Goal: Task Accomplishment & Management: Use online tool/utility

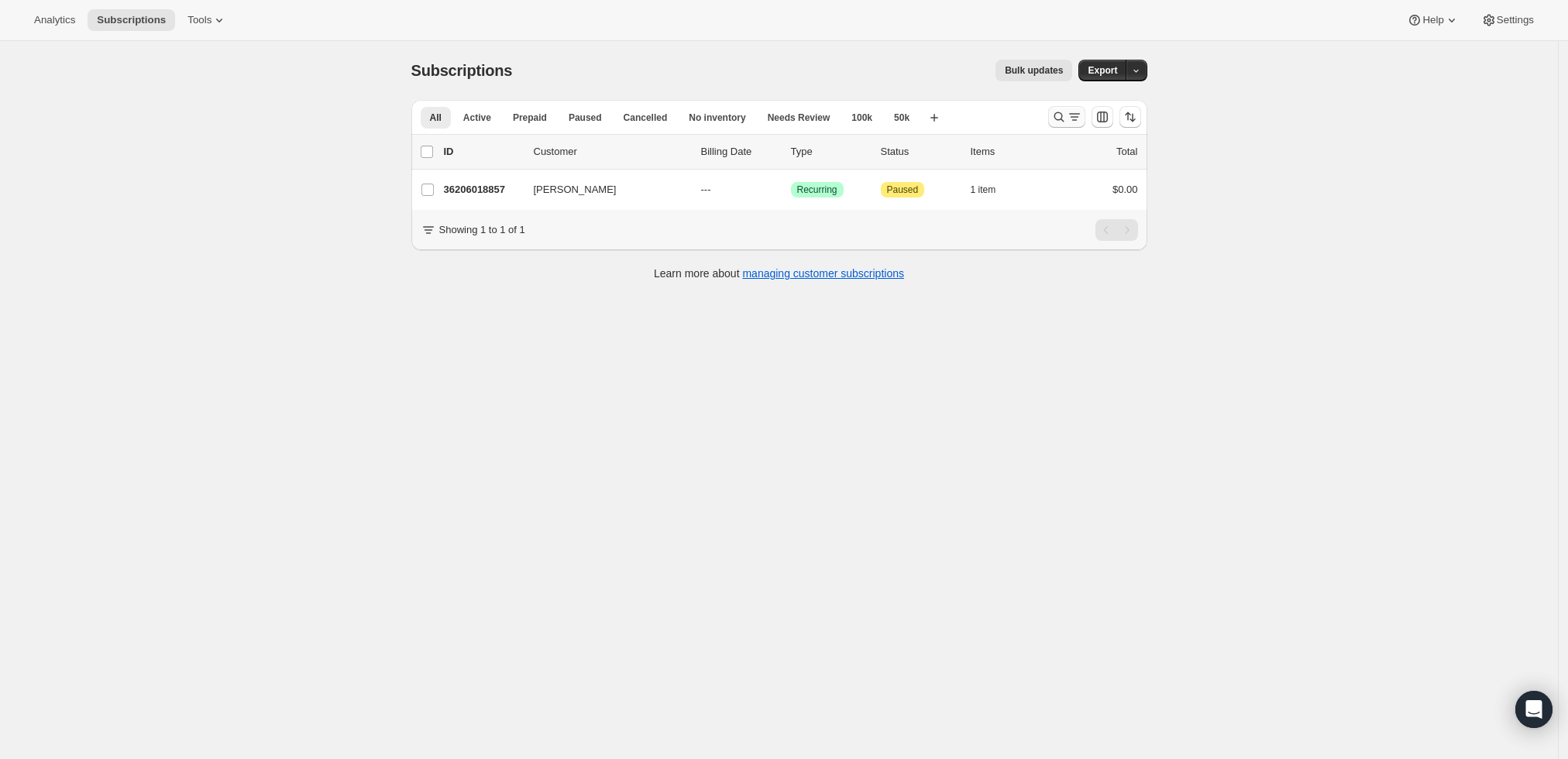
click at [1066, 110] on icon "Search and filter results" at bounding box center [1059, 117] width 15 height 15
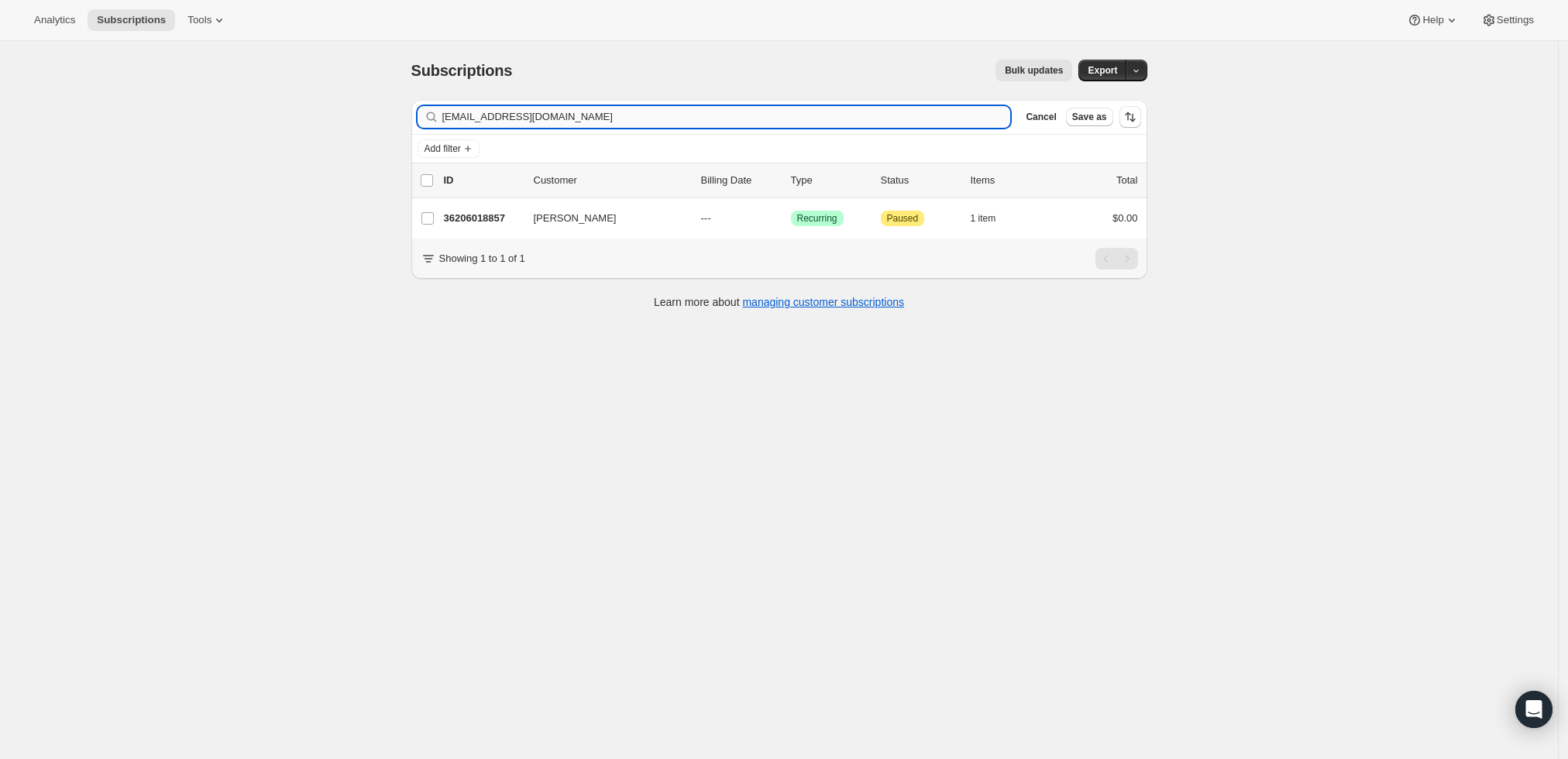
click at [644, 108] on input "[EMAIL_ADDRESS][DOMAIN_NAME]" at bounding box center [726, 117] width 569 height 22
click at [642, 114] on input "[EMAIL_ADDRESS][DOMAIN_NAME]" at bounding box center [726, 117] width 569 height 22
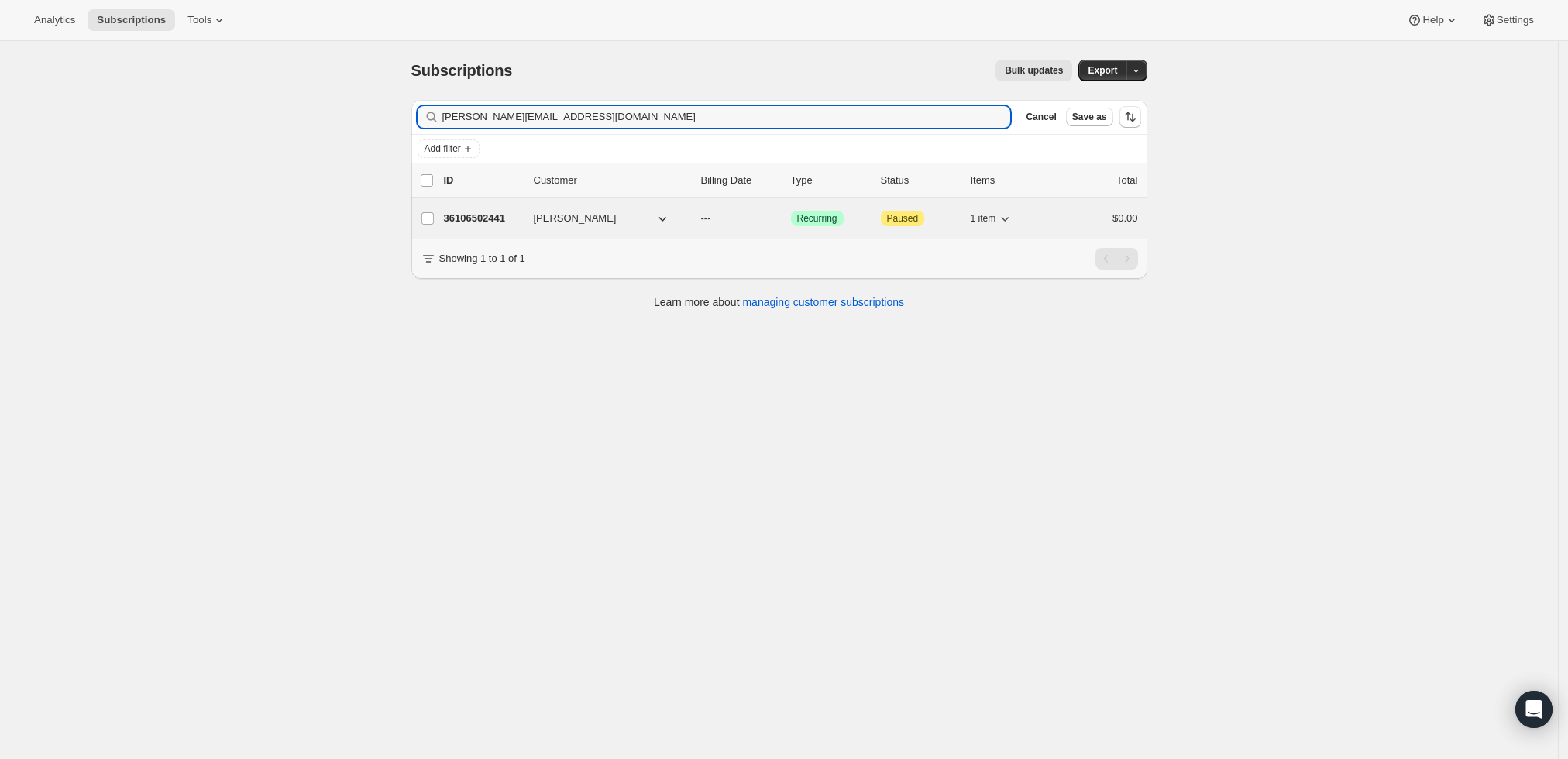
type input "[PERSON_NAME][EMAIL_ADDRESS][DOMAIN_NAME]"
click at [485, 220] on p "36106502441" at bounding box center [482, 219] width 77 height 15
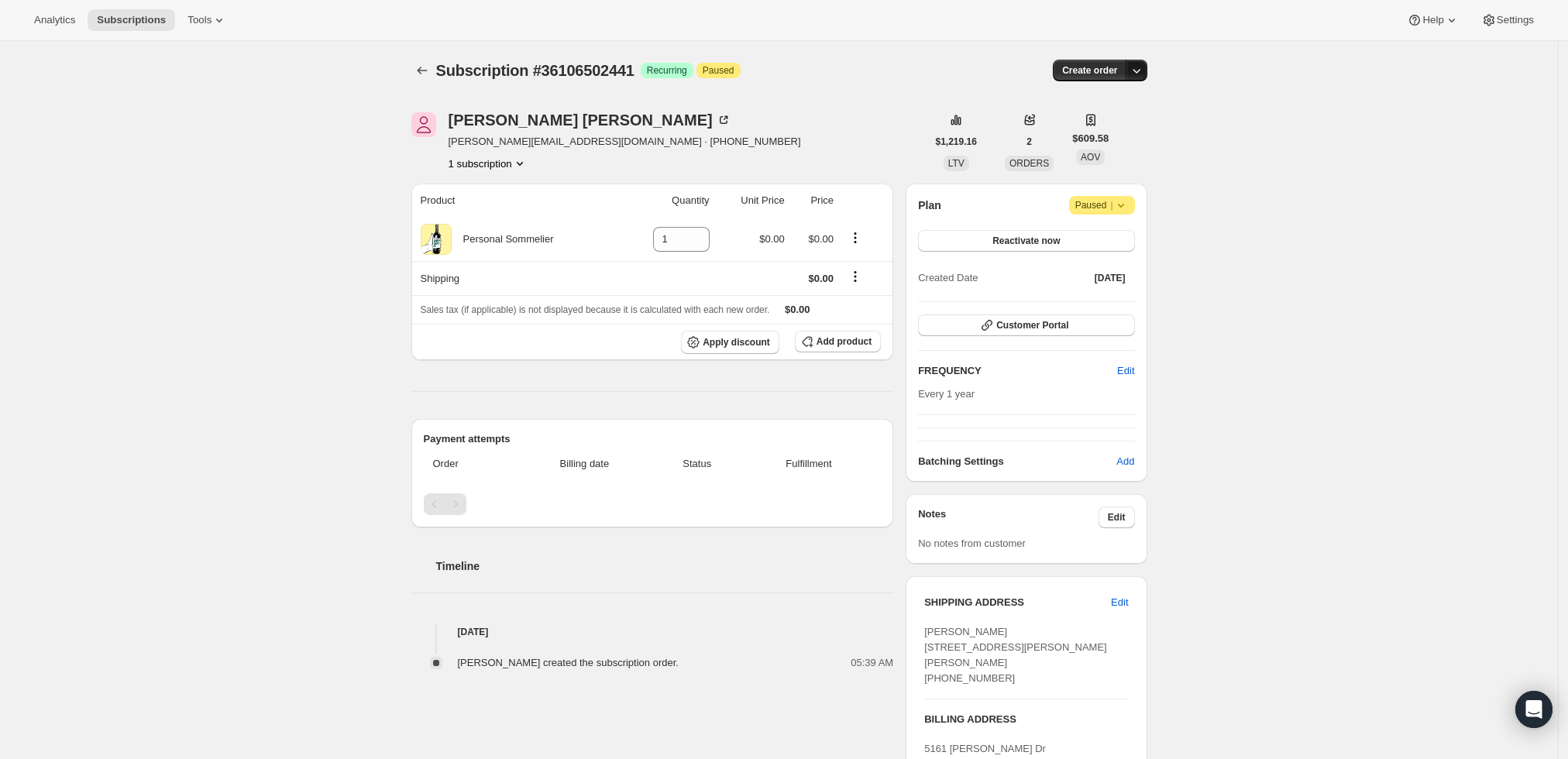
click at [1133, 70] on icon "button" at bounding box center [1137, 70] width 15 height 15
click at [1109, 125] on span "Create custom one-time order" at bounding box center [1076, 128] width 134 height 12
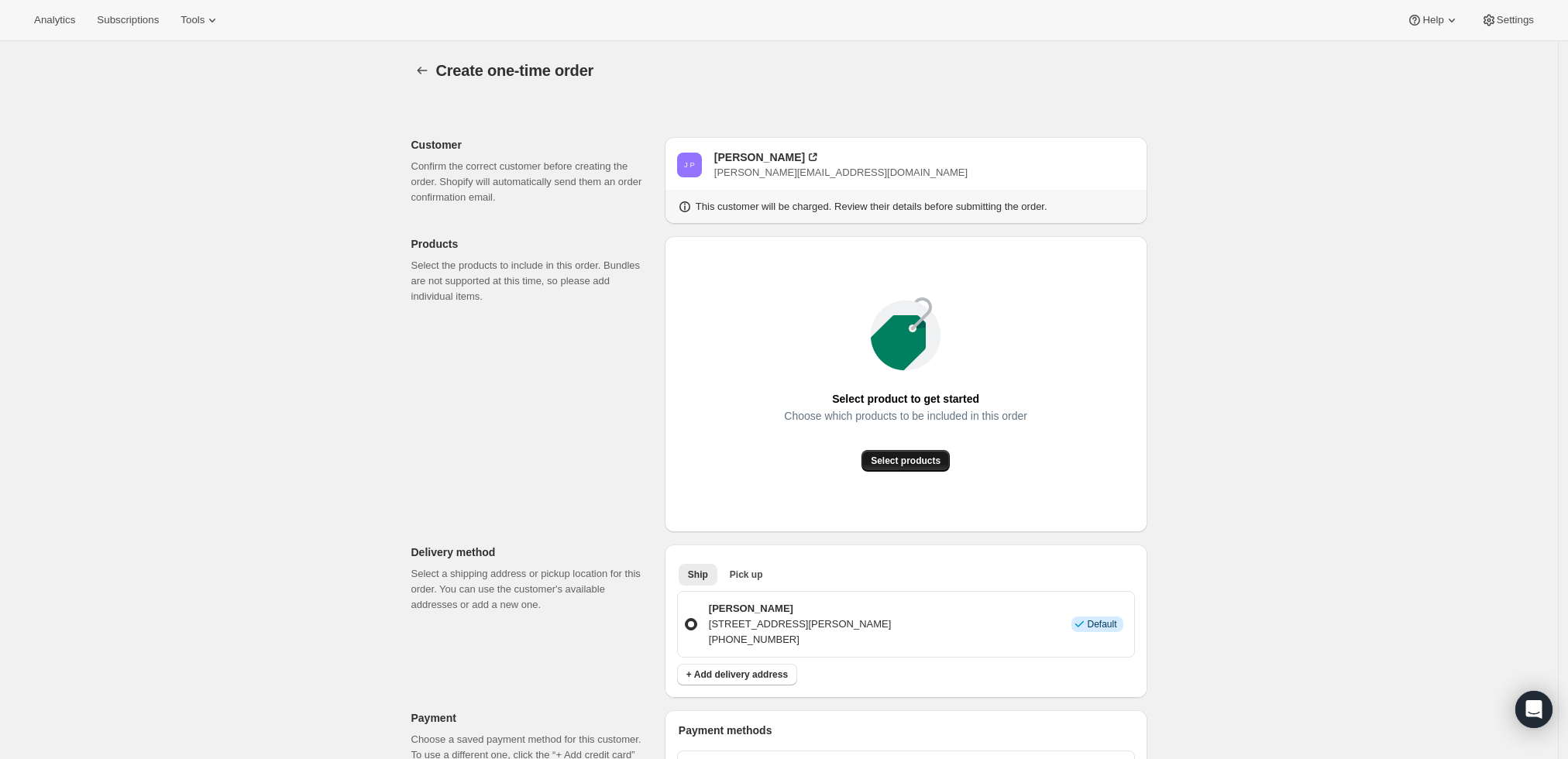
click at [917, 462] on span "Select products" at bounding box center [905, 461] width 70 height 13
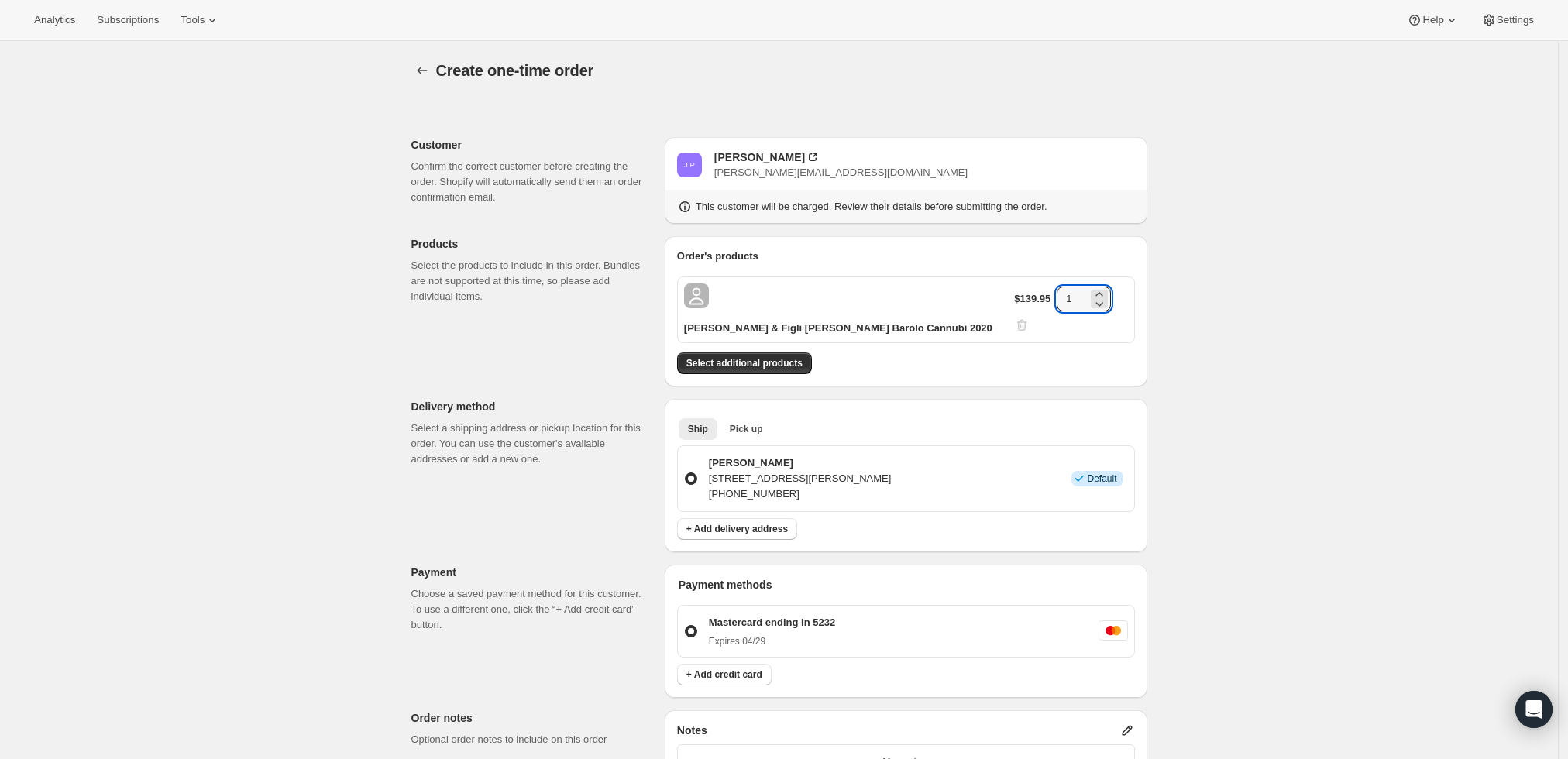
drag, startPoint x: 1081, startPoint y: 296, endPoint x: 1045, endPoint y: 296, distance: 36.0
click at [1045, 296] on div "$139.95 1" at bounding box center [1070, 309] width 113 height 47
type input "3"
click at [1212, 302] on div "Create one-time order. This page is ready Create one-time order Customer Confir…" at bounding box center [779, 599] width 1558 height 1116
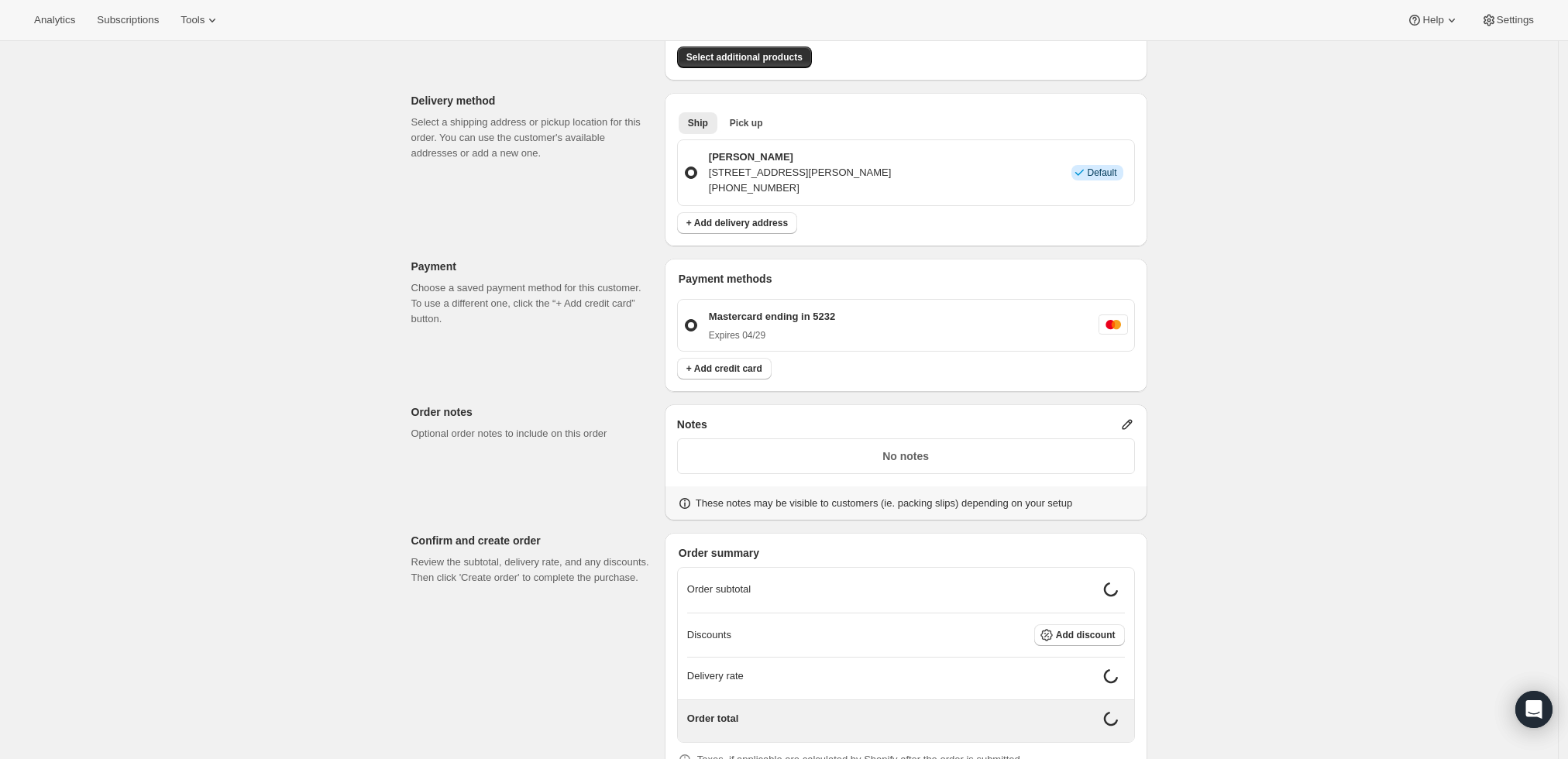
scroll to position [344, 0]
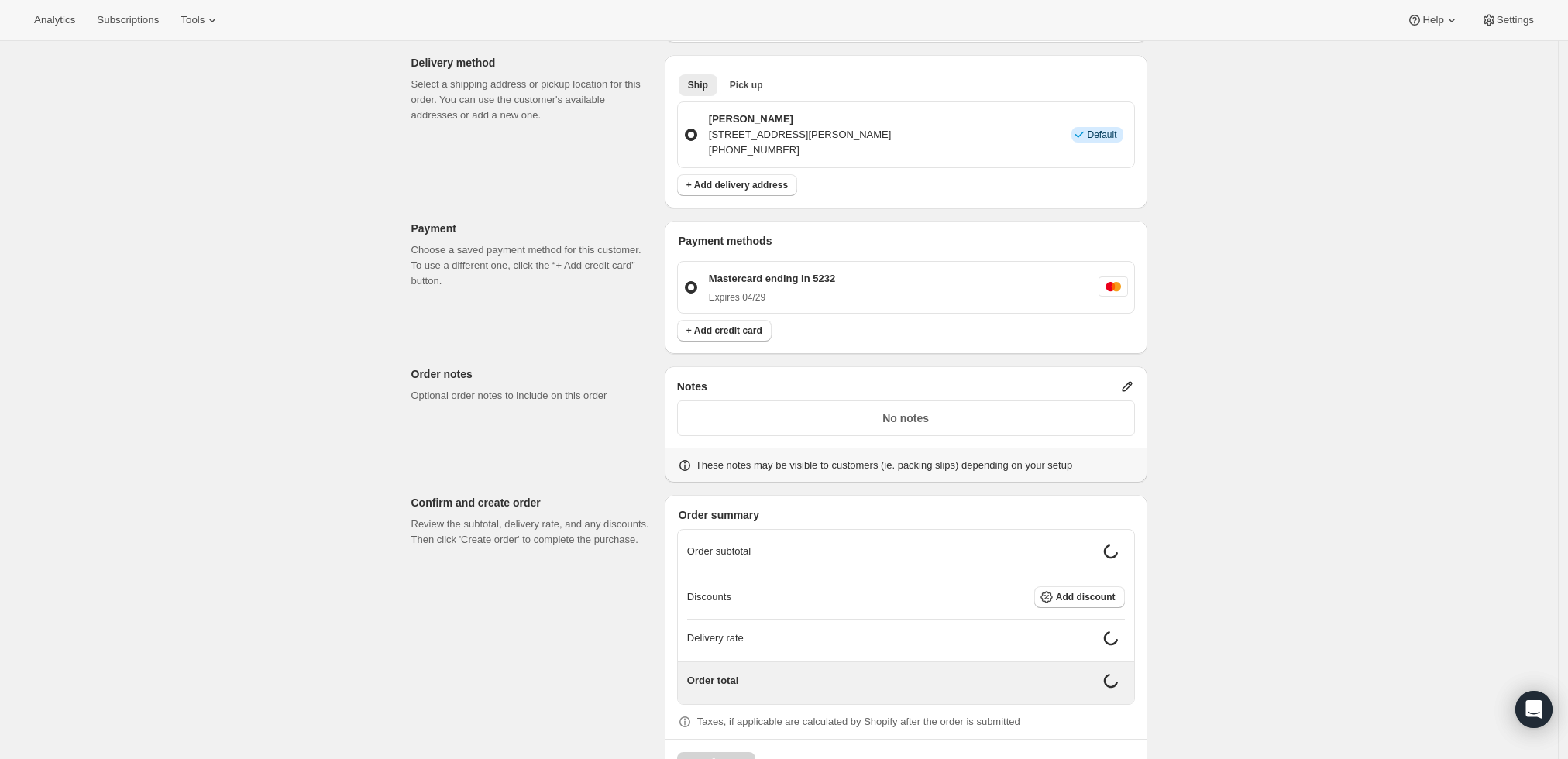
click at [1129, 379] on icon at bounding box center [1127, 386] width 15 height 15
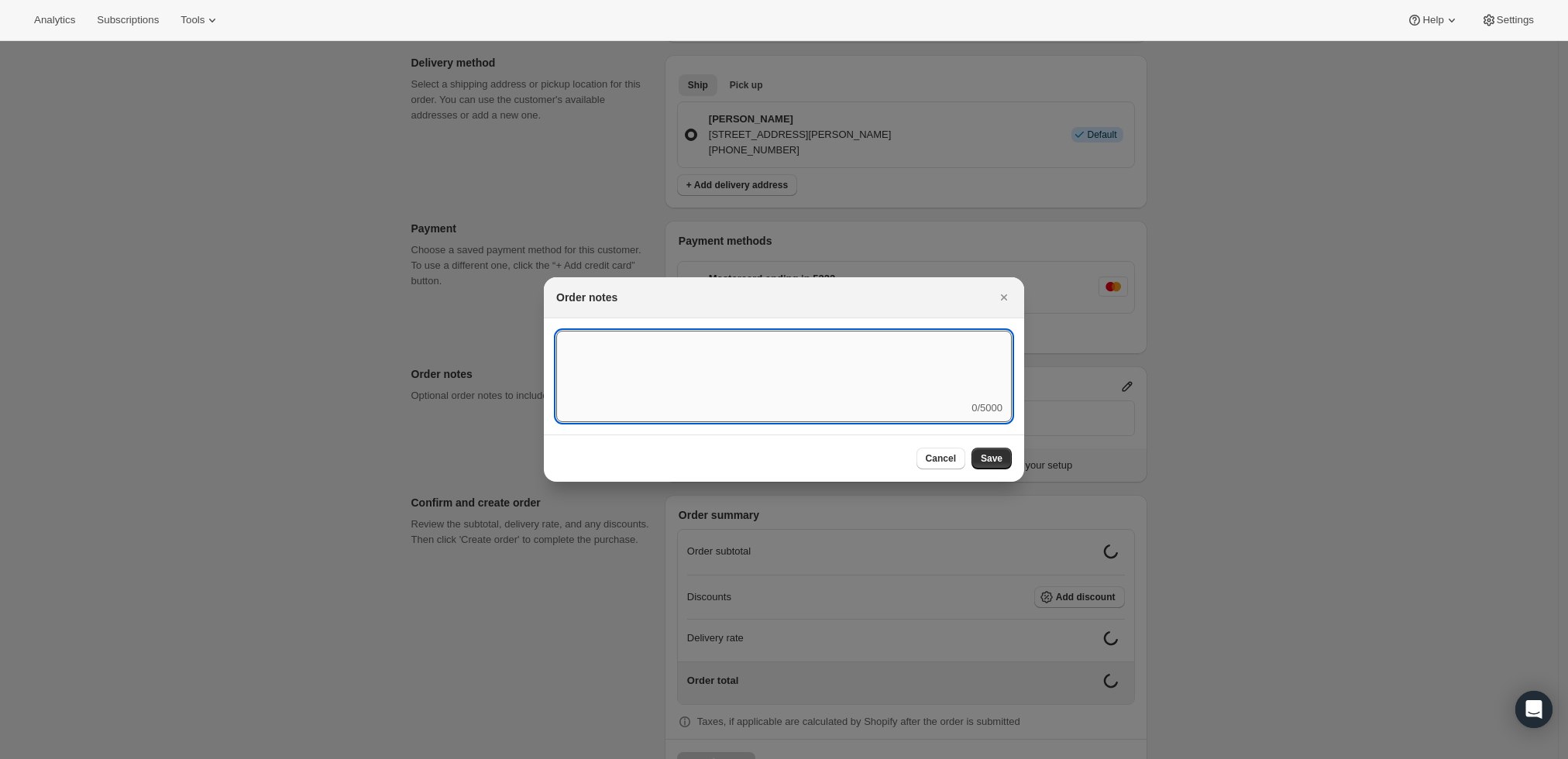
click at [915, 374] on textarea ":r3t:" at bounding box center [783, 365] width 455 height 69
type textarea "Weather HOLD"
click at [999, 465] on button "Save" at bounding box center [992, 458] width 41 height 22
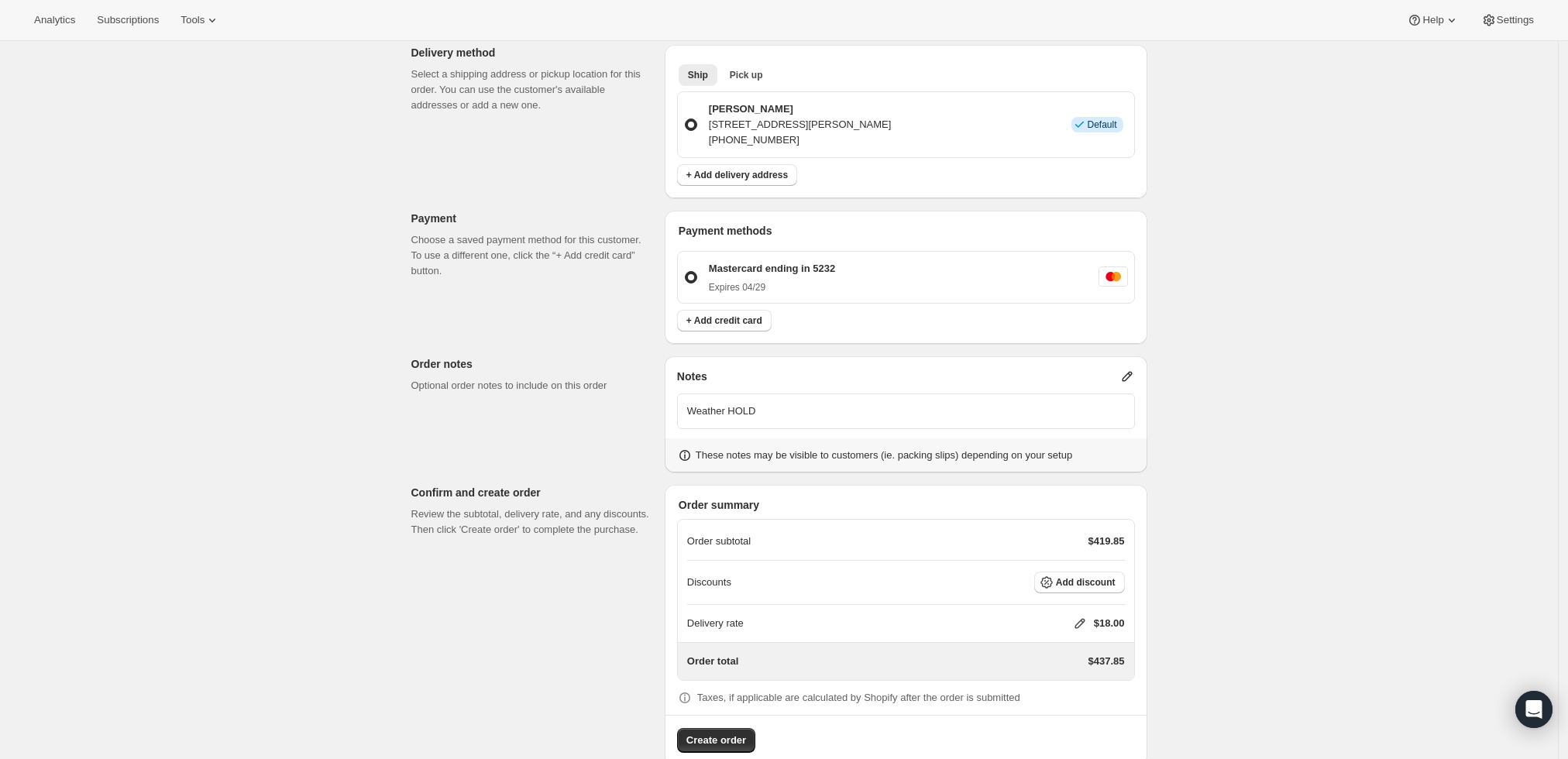
scroll to position [355, 0]
click at [1079, 615] on icon at bounding box center [1080, 623] width 15 height 15
click at [1054, 645] on input "0" at bounding box center [1087, 651] width 140 height 25
type input "0"
click at [1085, 692] on button "Save" at bounding box center [1077, 688] width 41 height 22
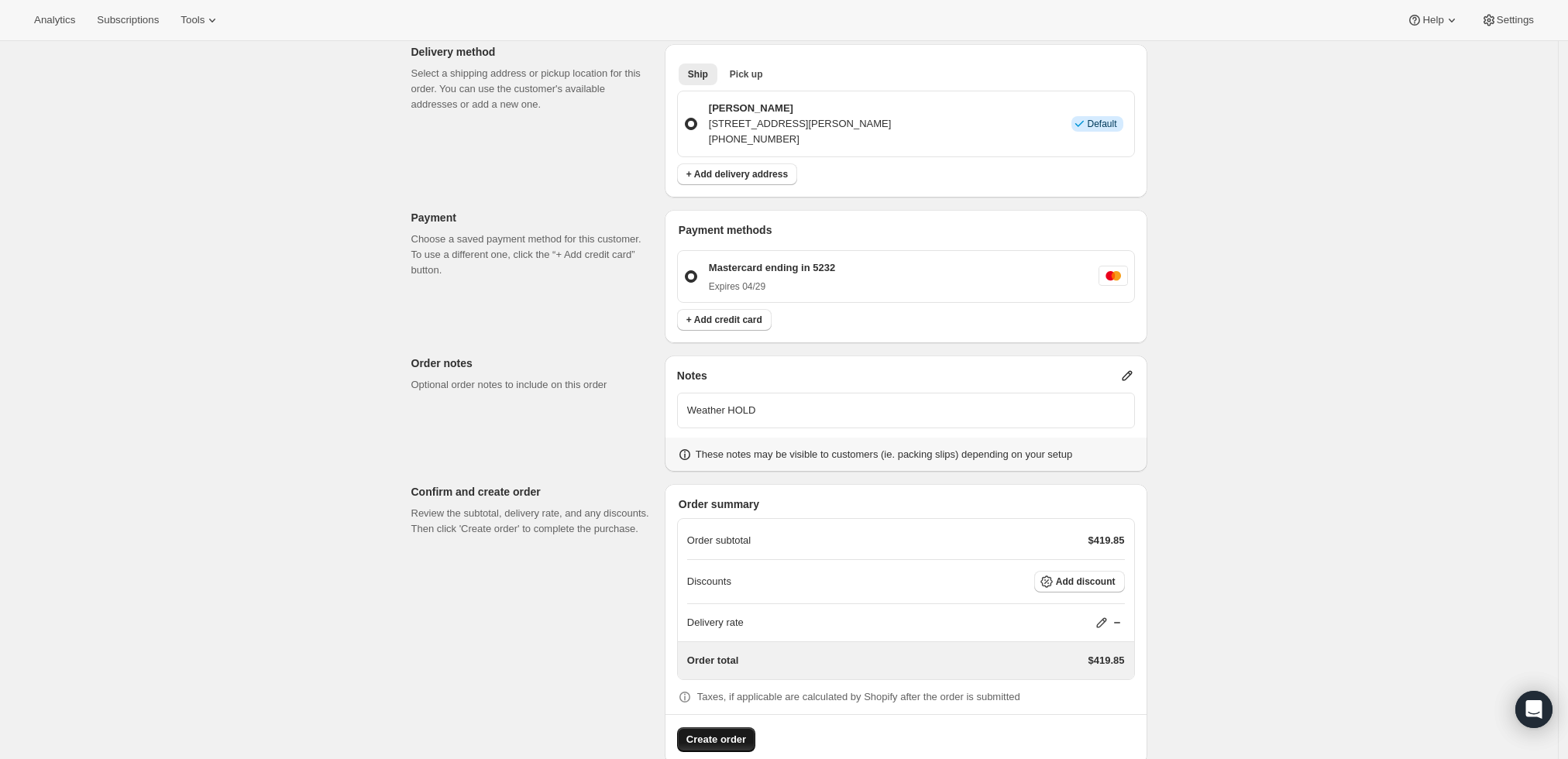
click at [689, 727] on button "Create order" at bounding box center [716, 739] width 78 height 25
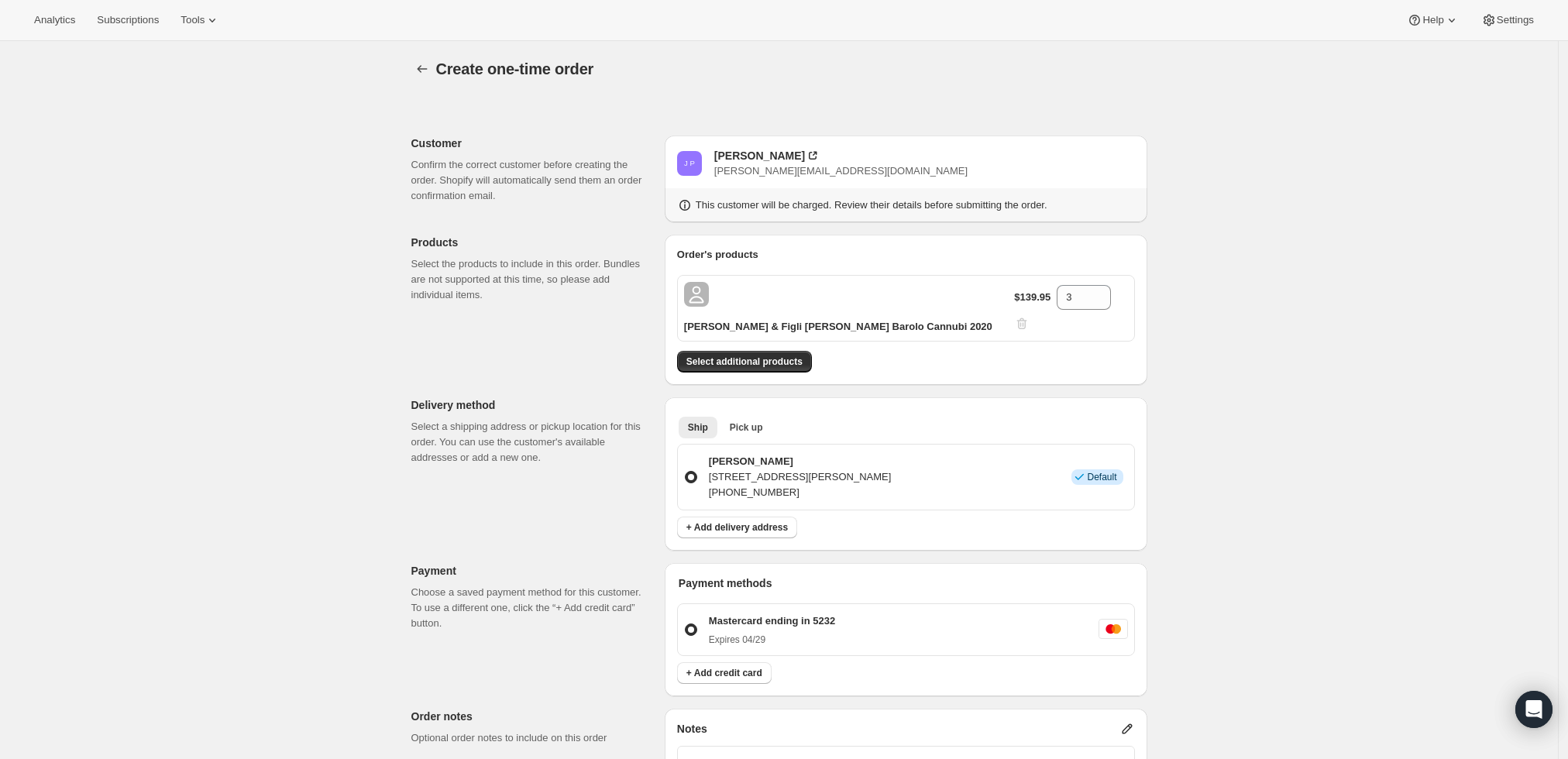
scroll to position [0, 0]
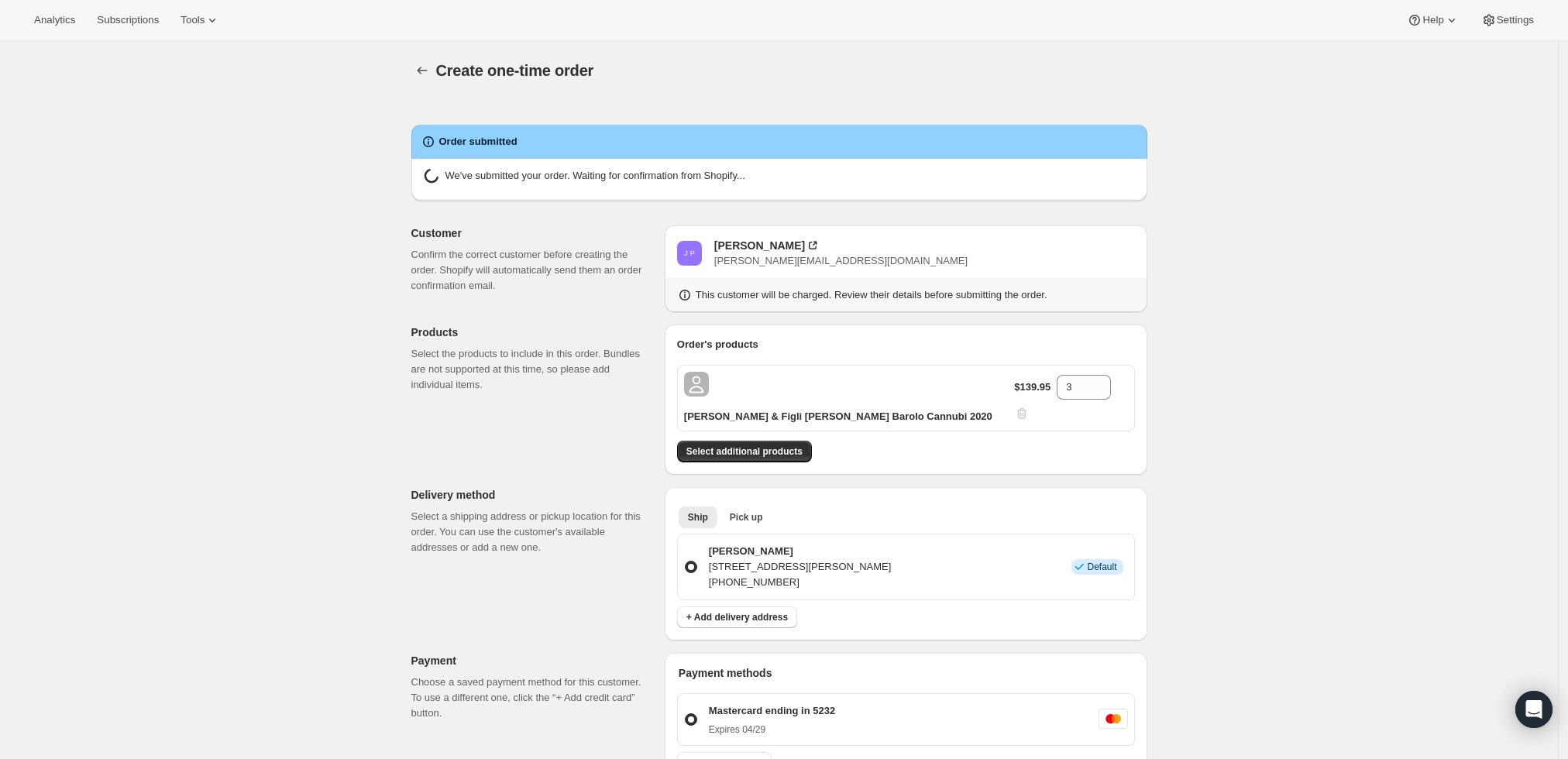
radio input "true"
